Goal: Entertainment & Leisure: Consume media (video, audio)

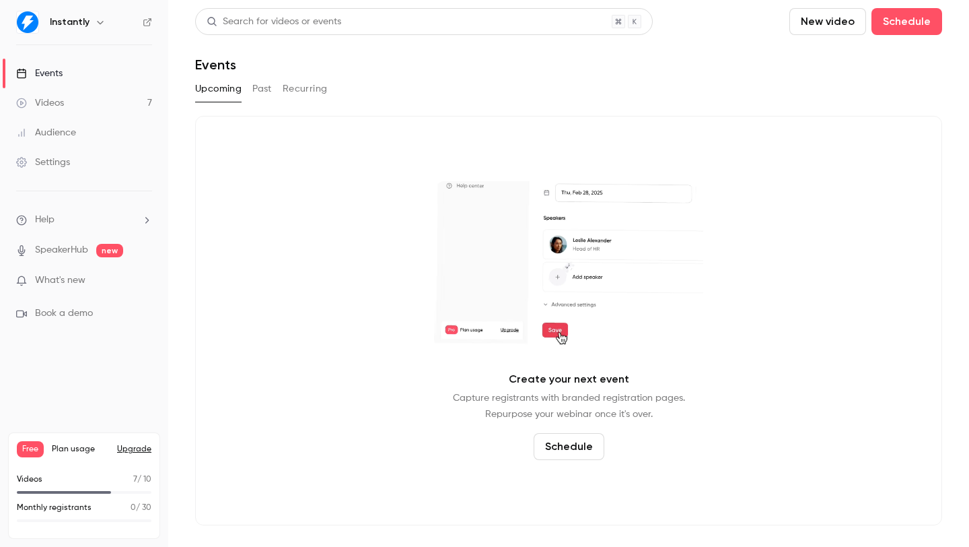
click at [83, 109] on link "Videos 7" at bounding box center [84, 103] width 168 height 30
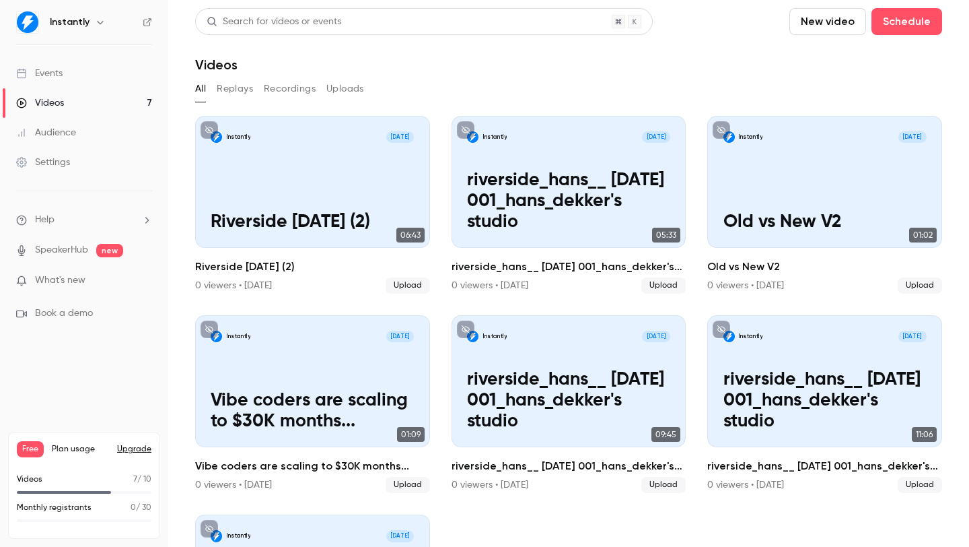
click at [80, 487] on div "Videos 7 / 10" at bounding box center [84, 483] width 135 height 20
click at [23, 479] on p "Videos" at bounding box center [30, 479] width 26 height 12
click at [821, 26] on button "New video" at bounding box center [828, 21] width 77 height 27
click at [858, 98] on div "Upload" at bounding box center [867, 93] width 102 height 13
click at [838, 25] on button "New video" at bounding box center [828, 21] width 77 height 27
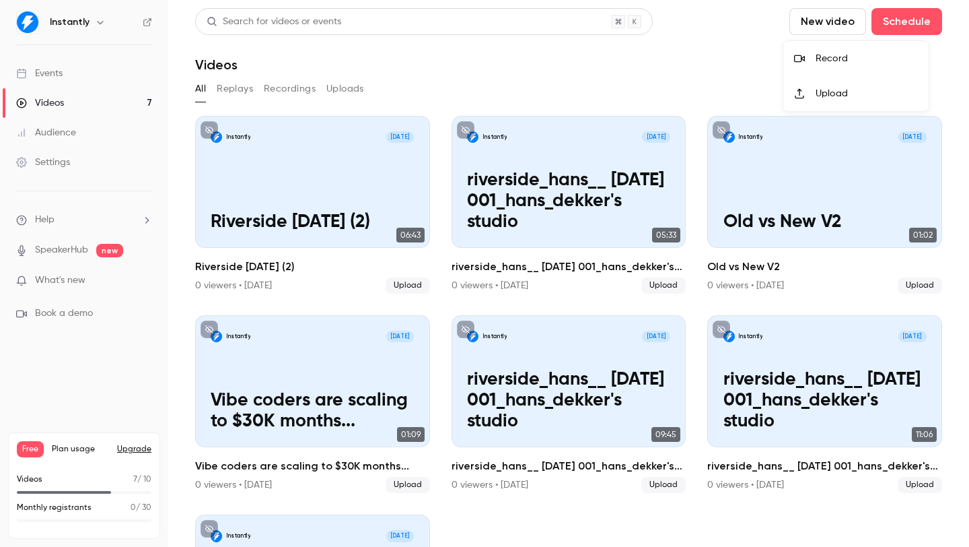
click at [824, 98] on div "Upload" at bounding box center [867, 93] width 102 height 13
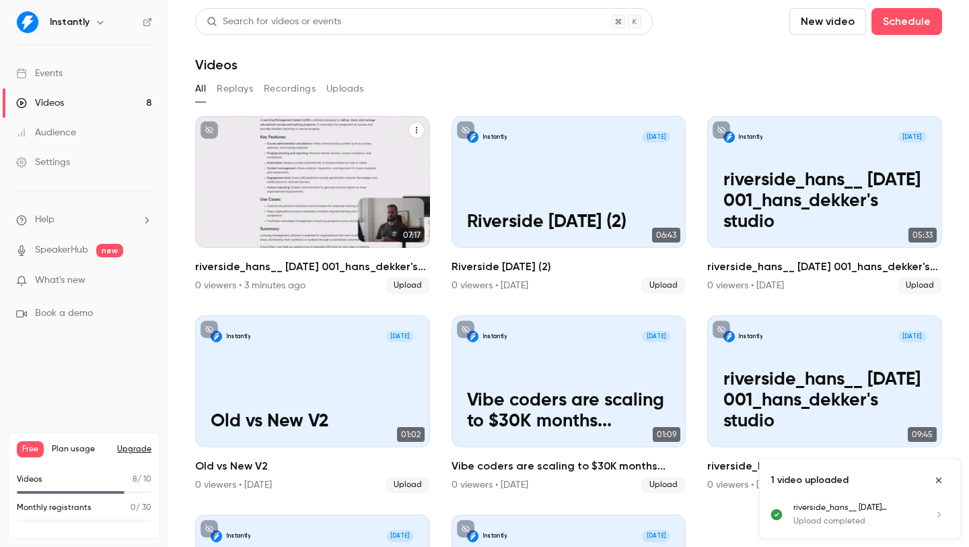
click at [300, 195] on p "riverside_hans__ [DATE] 001_hans_dekker's studio" at bounding box center [312, 201] width 203 height 63
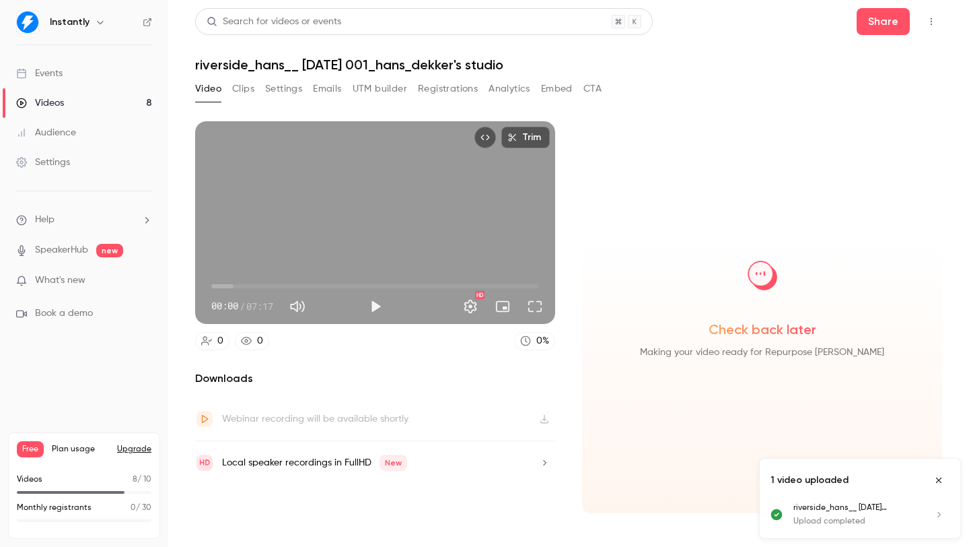
click at [938, 481] on icon "Close uploads list" at bounding box center [939, 479] width 11 height 9
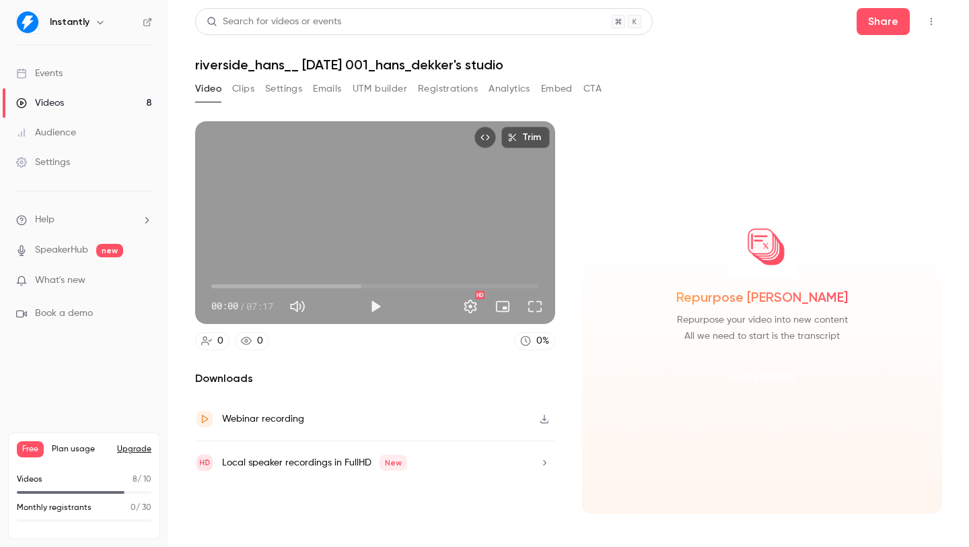
click at [754, 383] on button "Get started" at bounding box center [762, 376] width 87 height 32
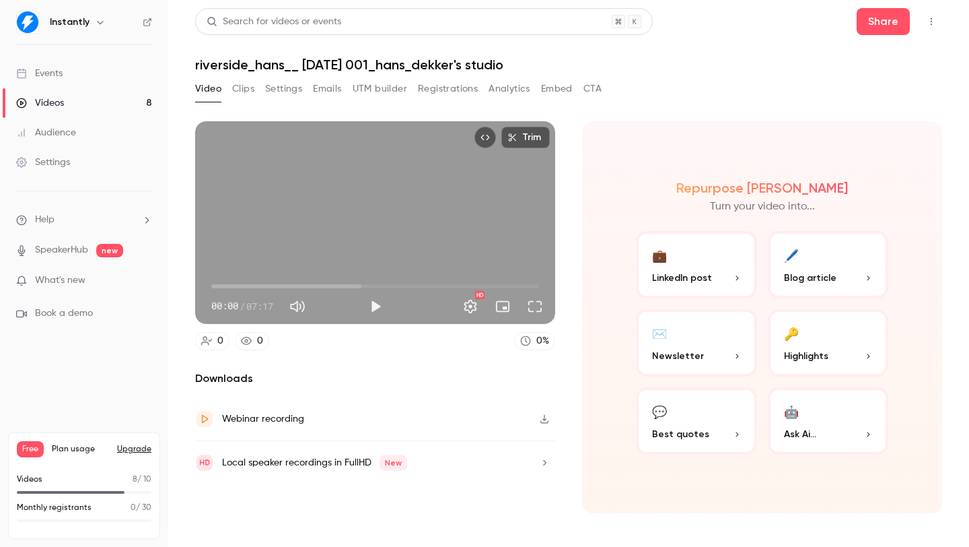
click at [696, 267] on button "💼 LinkedIn post" at bounding box center [696, 264] width 121 height 67
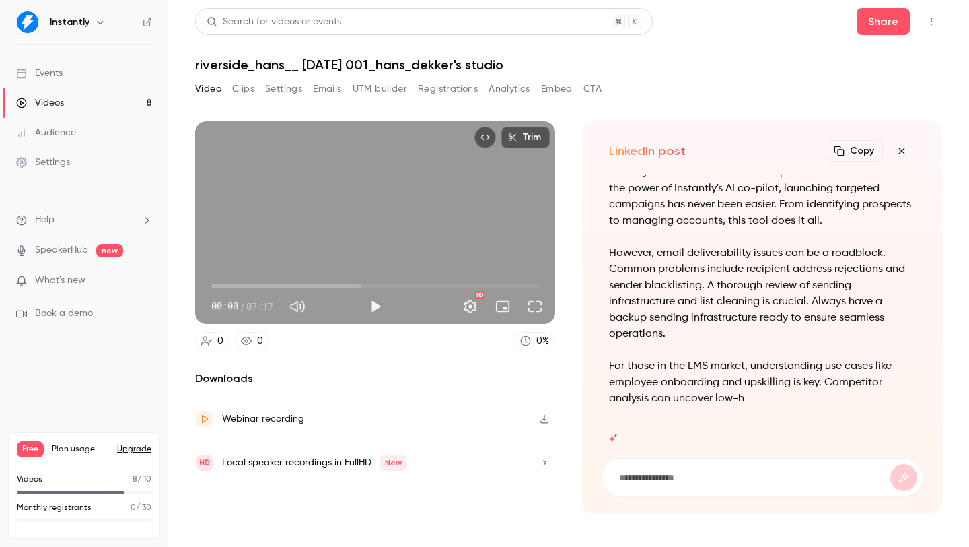
drag, startPoint x: 601, startPoint y: 178, endPoint x: 728, endPoint y: 269, distance: 156.3
click at [728, 269] on div "AI-driven learning management software is revolutionizing the way businesses on…" at bounding box center [762, 308] width 322 height 267
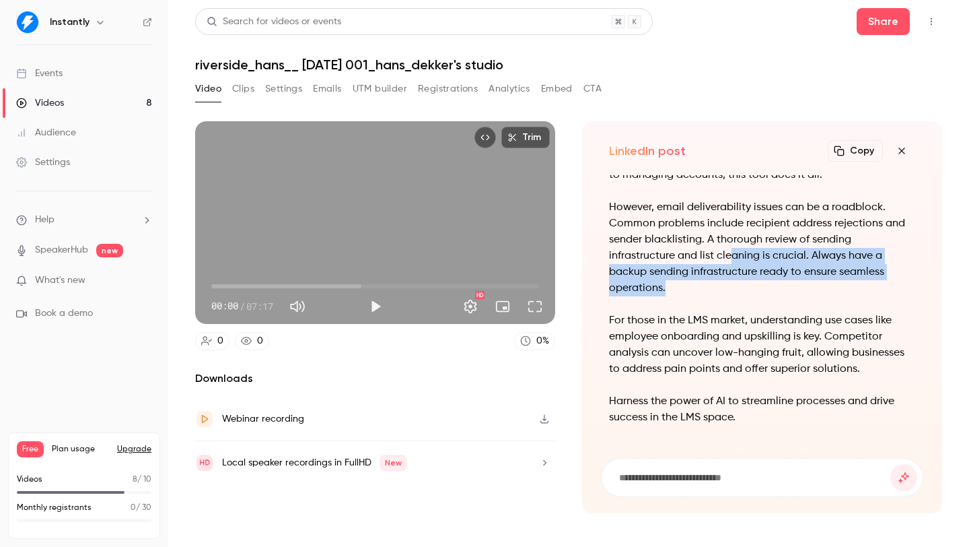
drag, startPoint x: 732, startPoint y: 263, endPoint x: 744, endPoint y: 305, distance: 43.9
click at [744, 304] on div "AI-driven learning management software is revolutionizing the way businesses on…" at bounding box center [762, 271] width 306 height 339
click at [382, 304] on button "Play" at bounding box center [375, 306] width 27 height 27
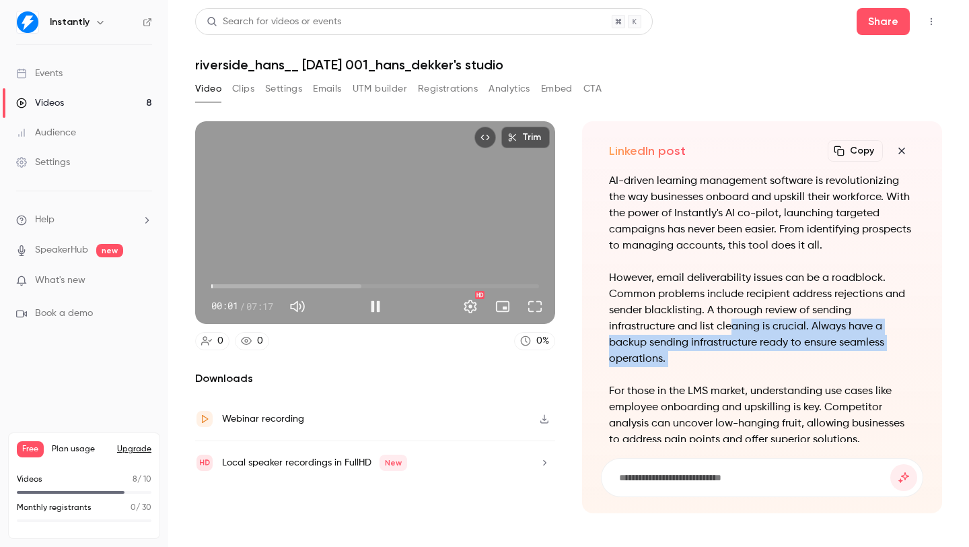
scroll to position [-73, 0]
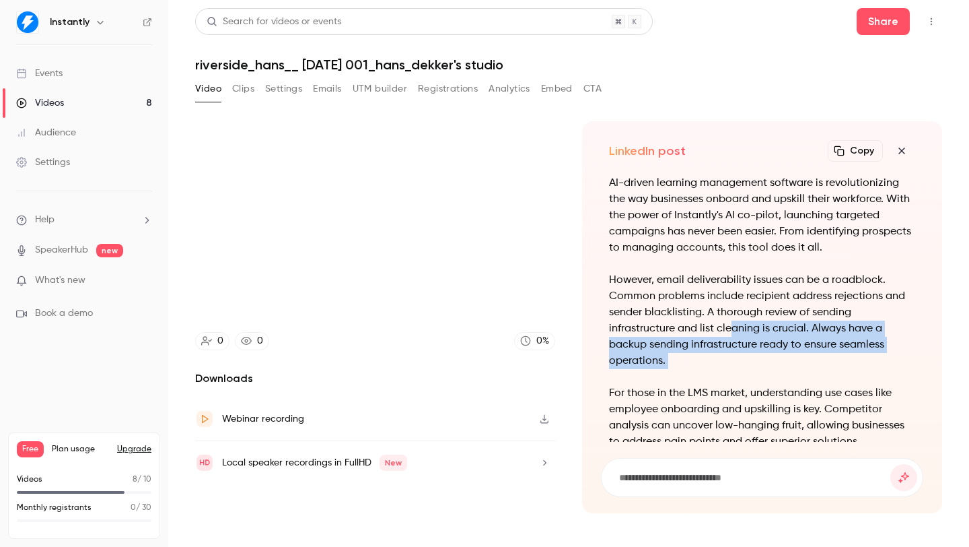
click at [903, 153] on icon "button" at bounding box center [902, 150] width 16 height 11
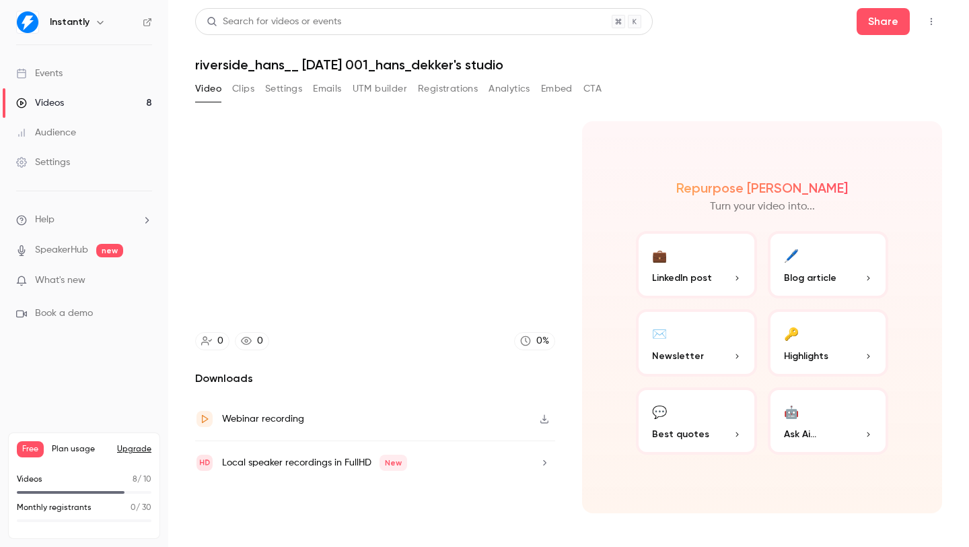
click at [812, 273] on span "Blog article" at bounding box center [810, 278] width 53 height 14
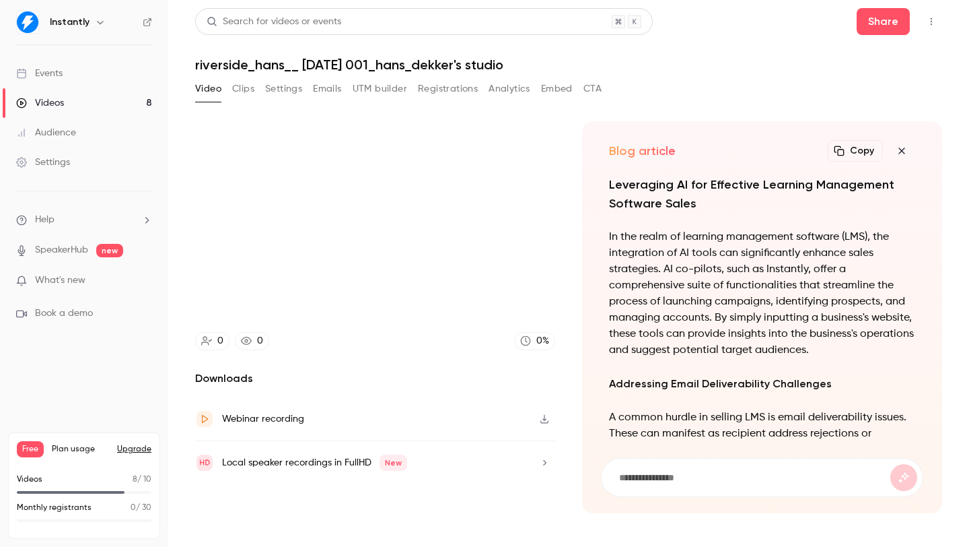
click at [706, 234] on p "In the realm of learning management software (LMS), the integration of AI tools…" at bounding box center [762, 293] width 306 height 129
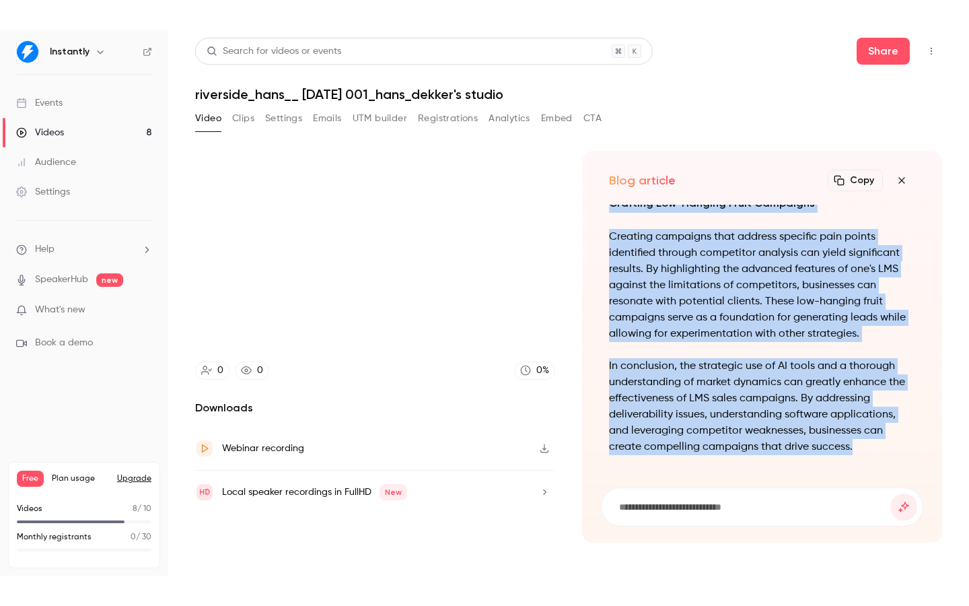
scroll to position [-848, 0]
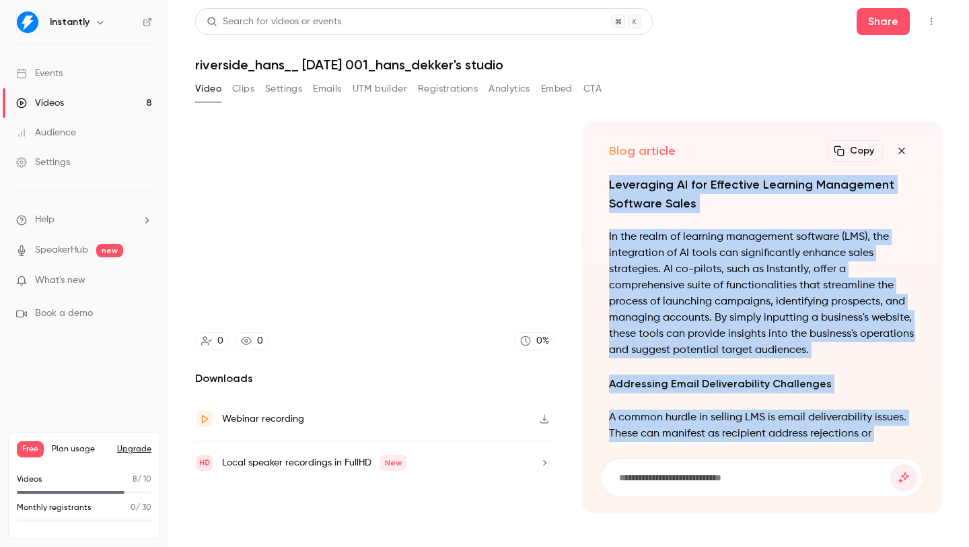
drag, startPoint x: 847, startPoint y: 409, endPoint x: 605, endPoint y: 182, distance: 331.5
click at [605, 182] on div "Leveraging AI for Effective Learning Management Software Sales In the realm of …" at bounding box center [762, 308] width 322 height 267
copy div "Leveraging AI for Effective Learning Management Software Sales In the realm of …"
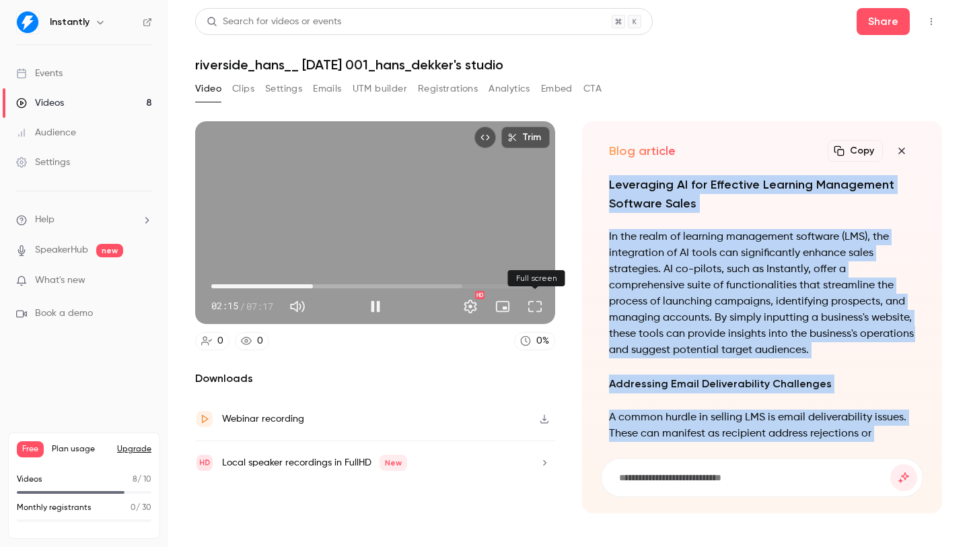
click at [537, 303] on button "Full screen" at bounding box center [535, 306] width 27 height 27
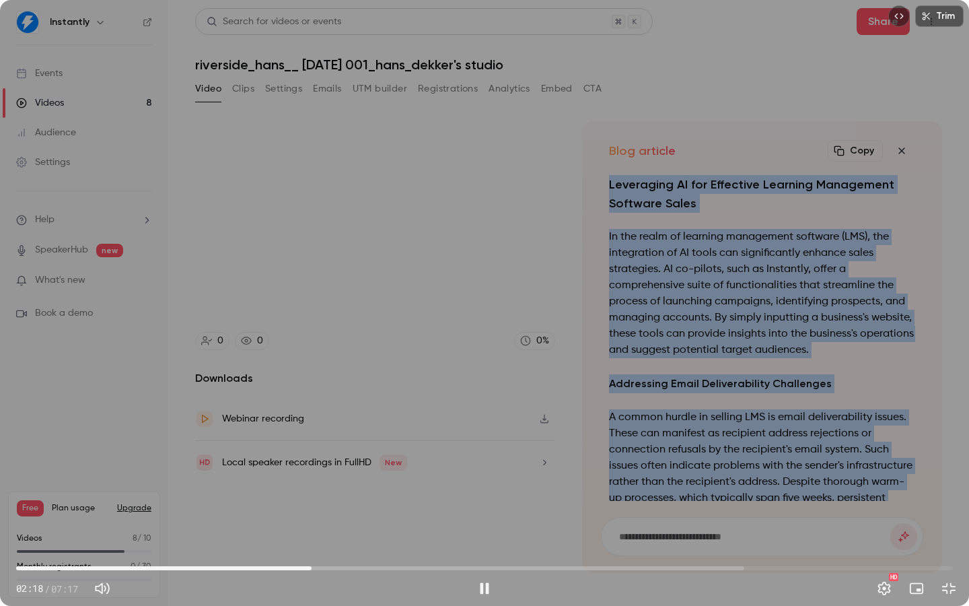
click at [148, 546] on span "02:18" at bounding box center [484, 568] width 937 height 22
click at [112, 546] on span "01:01" at bounding box center [484, 568] width 937 height 22
click at [49, 546] on span "00:45" at bounding box center [484, 568] width 937 height 22
click at [112, 546] on span "00:15" at bounding box center [484, 568] width 937 height 22
click at [164, 546] on span "01:08" at bounding box center [484, 568] width 937 height 22
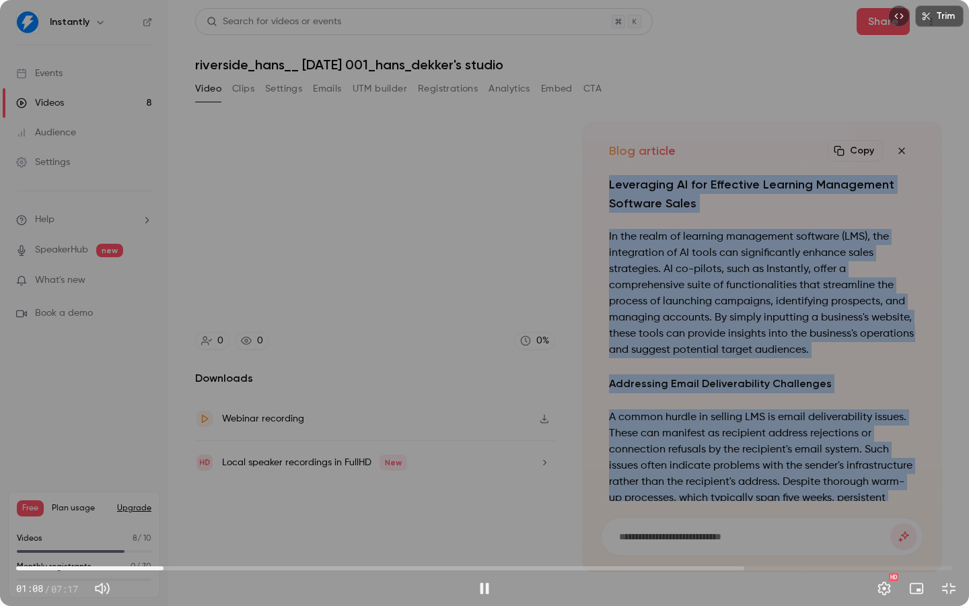
click at [200, 546] on span "01:08" at bounding box center [484, 568] width 937 height 22
drag, startPoint x: 230, startPoint y: 565, endPoint x: 258, endPoint y: 566, distance: 27.6
click at [230, 546] on span "01:40" at bounding box center [484, 568] width 937 height 22
click at [285, 546] on span "01:40" at bounding box center [484, 568] width 937 height 22
click at [345, 546] on span "02:33" at bounding box center [484, 568] width 937 height 22
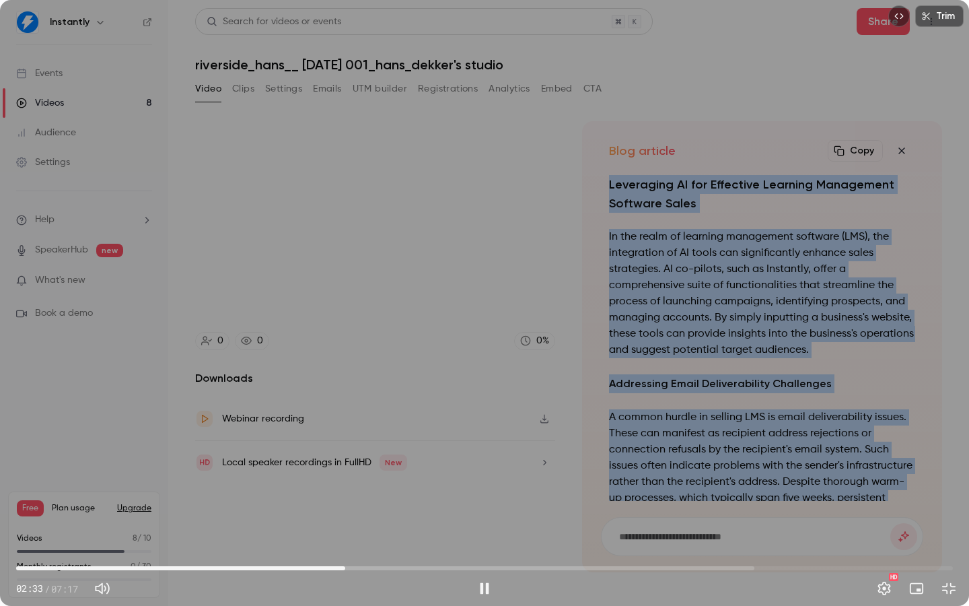
click at [386, 546] on span "02:33" at bounding box center [484, 568] width 937 height 22
click at [450, 546] on span "03:22" at bounding box center [484, 568] width 937 height 22
click at [483, 546] on span "03:25" at bounding box center [484, 568] width 937 height 22
click at [542, 546] on span "04:05" at bounding box center [484, 568] width 937 height 22
click at [570, 546] on span "04:18" at bounding box center [484, 568] width 937 height 22
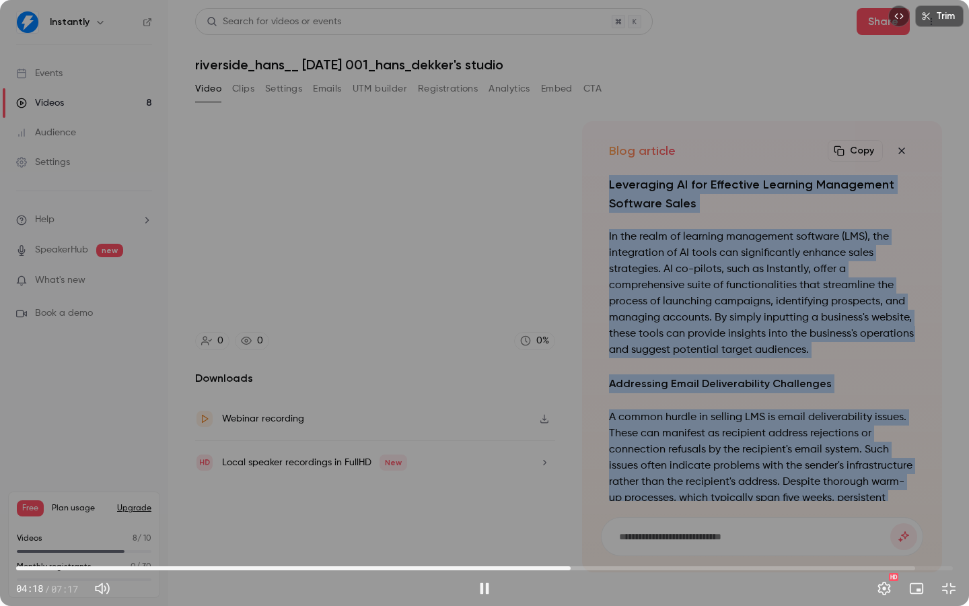
click at [616, 546] on span "04:18" at bounding box center [484, 568] width 937 height 22
click at [664, 546] on span "04:40" at bounding box center [484, 568] width 937 height 22
click at [721, 546] on span "05:02" at bounding box center [484, 568] width 937 height 22
drag, startPoint x: 775, startPoint y: 563, endPoint x: 807, endPoint y: 561, distance: 32.4
click at [775, 546] on span "05:54" at bounding box center [484, 568] width 937 height 22
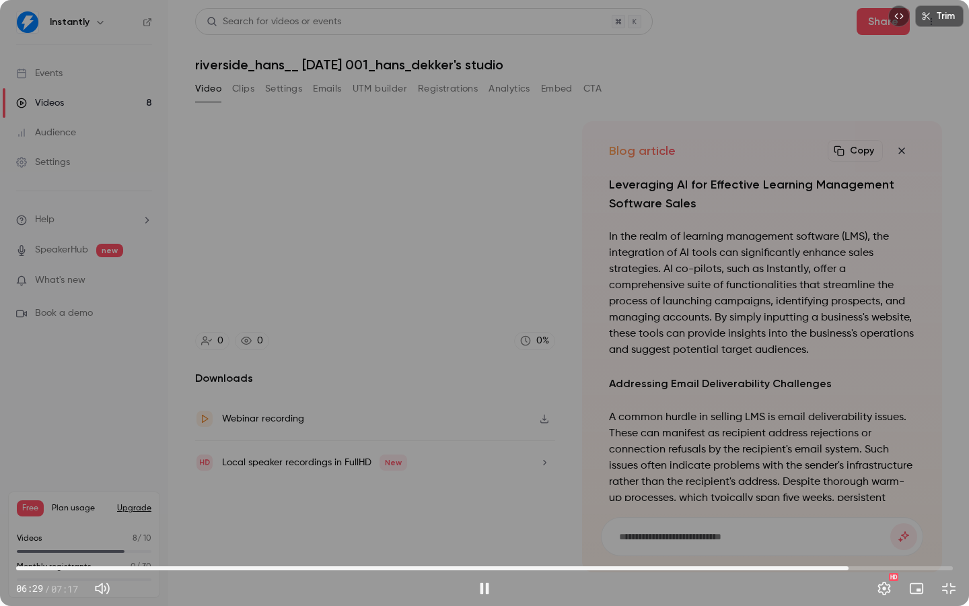
click at [680, 388] on div "Trim 06:29 06:29 / 07:17 HD" at bounding box center [484, 303] width 969 height 606
click at [679, 380] on div "Trim 06:29 06:29 / 07:17 HD" at bounding box center [484, 303] width 969 height 606
drag, startPoint x: 458, startPoint y: 311, endPoint x: 468, endPoint y: 317, distance: 11.8
click at [461, 315] on div "Trim 06:33 06:33 / 07:17 HD" at bounding box center [484, 303] width 969 height 606
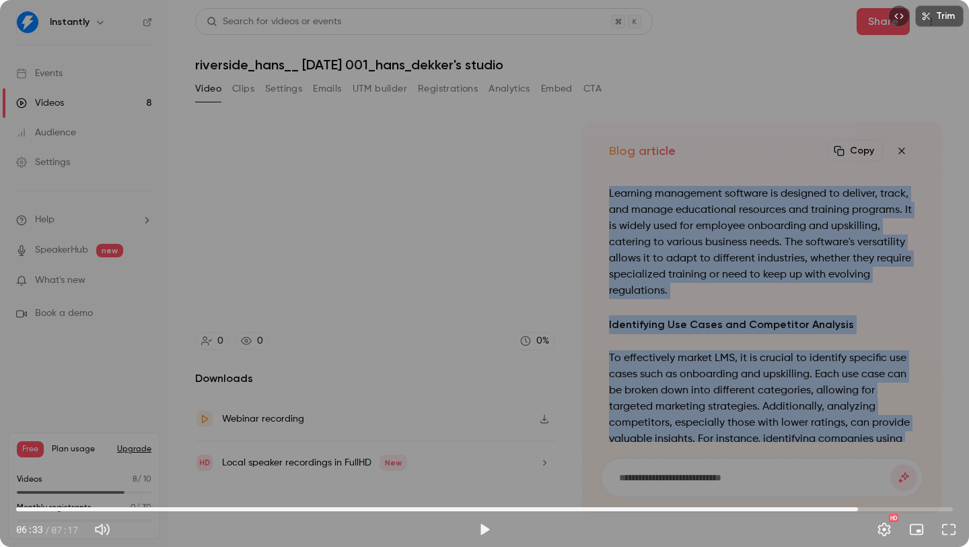
scroll to position [0, 0]
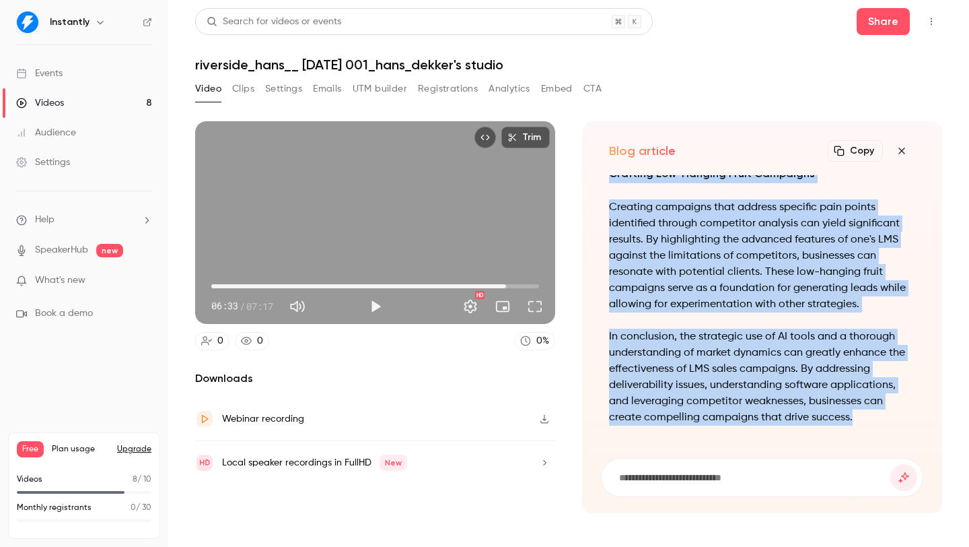
drag, startPoint x: 608, startPoint y: 182, endPoint x: 870, endPoint y: 415, distance: 349.5
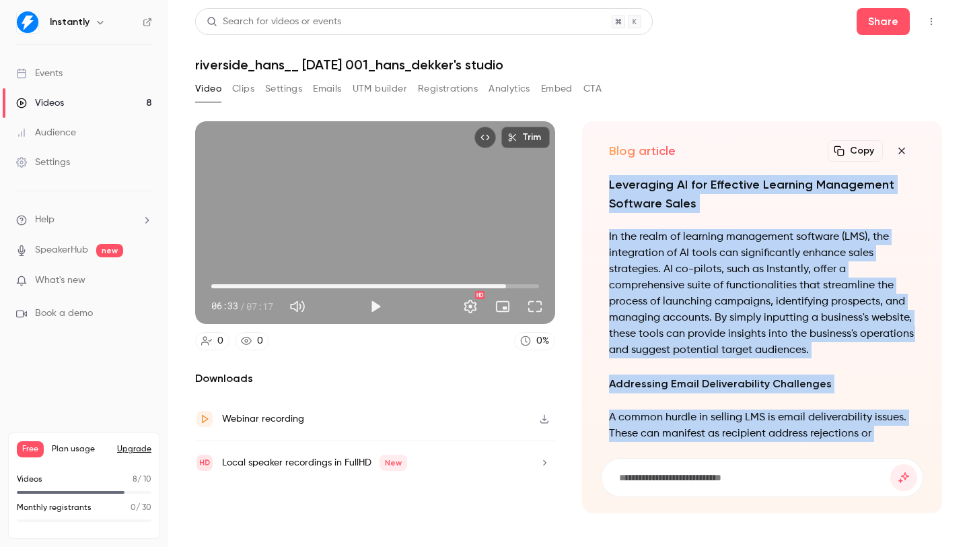
scroll to position [-848, 0]
copy div "Leveraging AI for Effective Learning Management Software Sales In the realm of …"
click at [901, 146] on icon "button" at bounding box center [902, 150] width 16 height 11
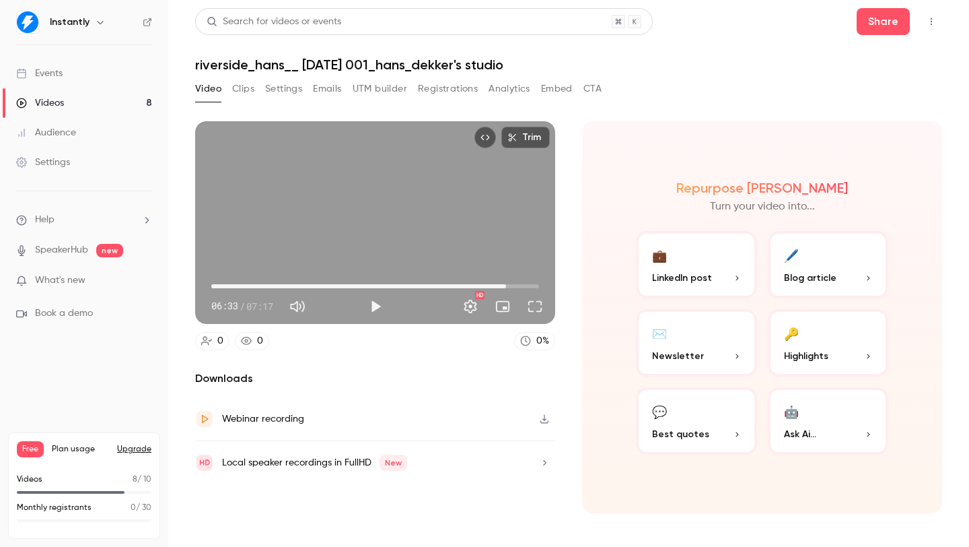
click at [710, 358] on p "Newsletter" at bounding box center [696, 356] width 89 height 14
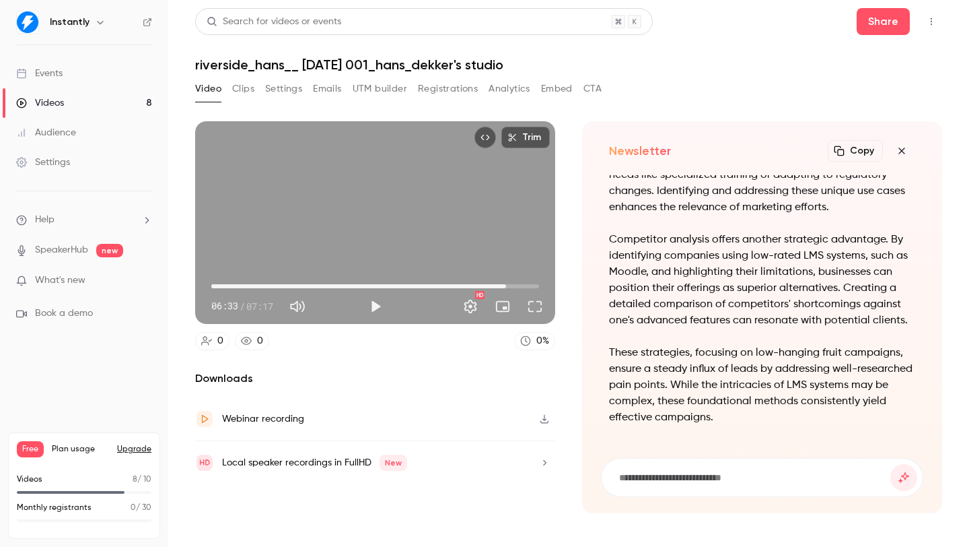
drag, startPoint x: 606, startPoint y: 180, endPoint x: 744, endPoint y: 411, distance: 268.4
click at [742, 407] on div "Navigating Email Deliverability and Selling Learning Management Software In the…" at bounding box center [762, 308] width 322 height 267
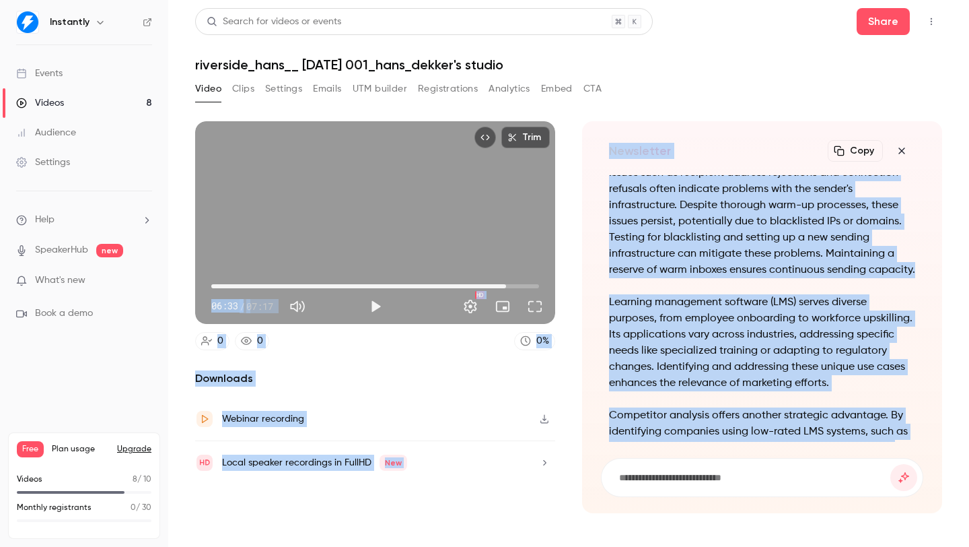
scroll to position [-433, 0]
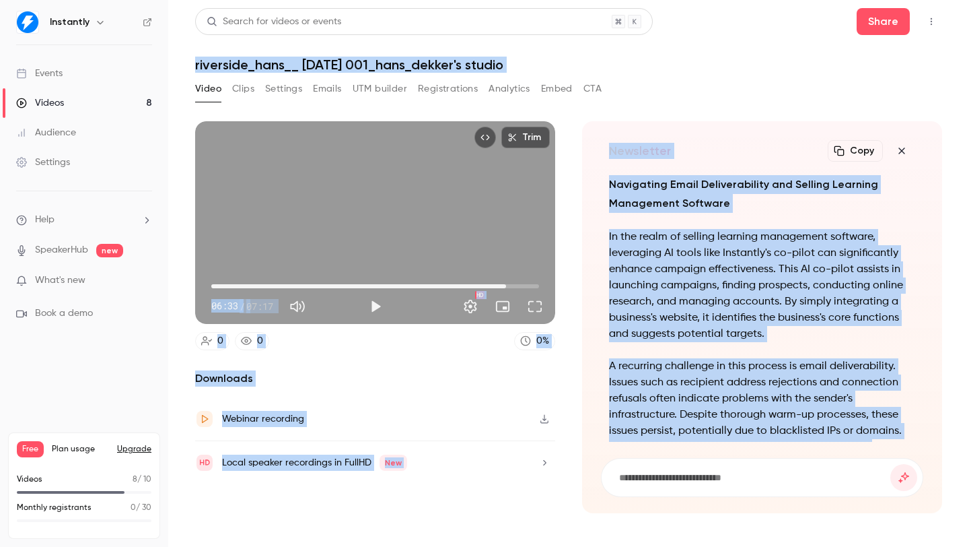
drag, startPoint x: 748, startPoint y: 418, endPoint x: 588, endPoint y: 36, distance: 414.8
click at [588, 36] on div "Search for videos or events Share riverside_hans__ [DATE] 001_hans_dekker's stu…" at bounding box center [568, 273] width 747 height 530
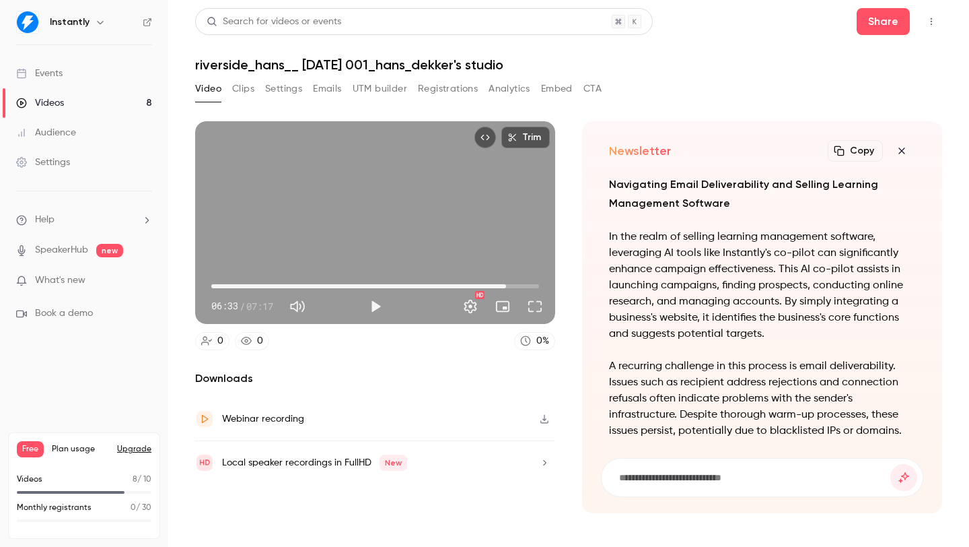
drag, startPoint x: 659, startPoint y: 264, endPoint x: 609, endPoint y: 213, distance: 71.4
click at [660, 263] on p "In the realm of selling learning management software, leveraging AI tools like …" at bounding box center [762, 285] width 306 height 113
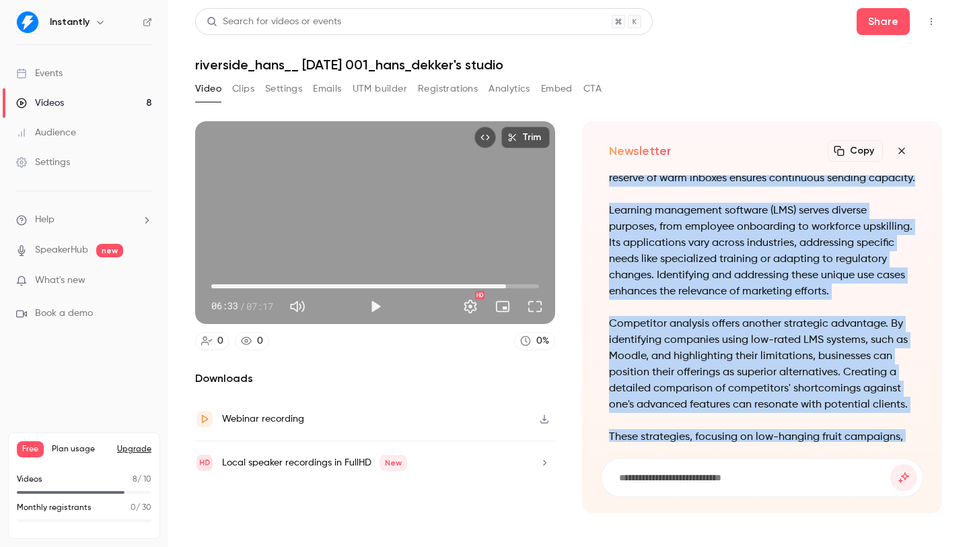
scroll to position [0, 0]
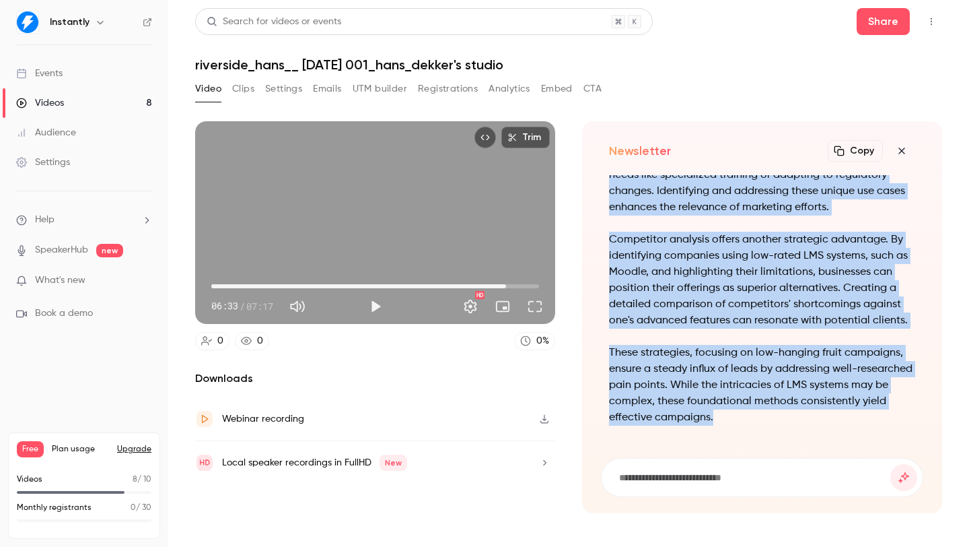
drag, startPoint x: 615, startPoint y: 187, endPoint x: 780, endPoint y: 415, distance: 281.0
click at [780, 415] on div "Navigating Email Deliverability and Selling Learning Management Software In the…" at bounding box center [762, 308] width 322 height 267
copy div "Navigating Email Deliverability and Selling Learning Management Software In the…"
type input "*****"
